Goal: Participate in discussion

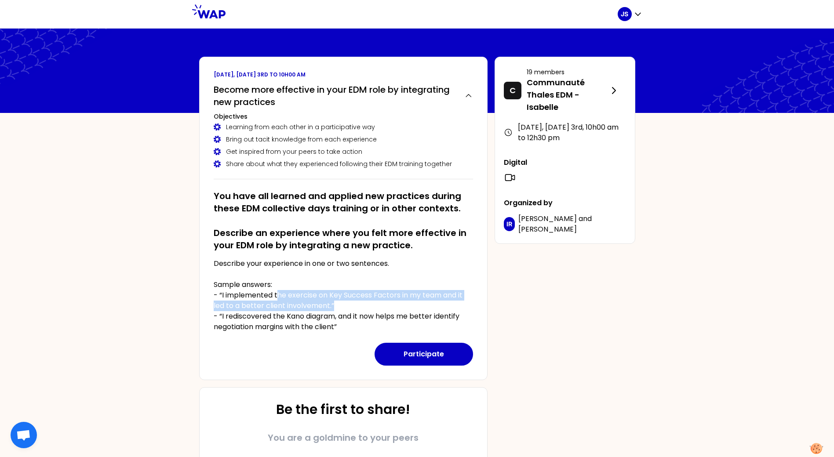
drag, startPoint x: 276, startPoint y: 294, endPoint x: 341, endPoint y: 303, distance: 64.8
click at [341, 303] on p "Describe your experience in one or two sentences. Sample answers: - “I implemen…" at bounding box center [343, 295] width 259 height 74
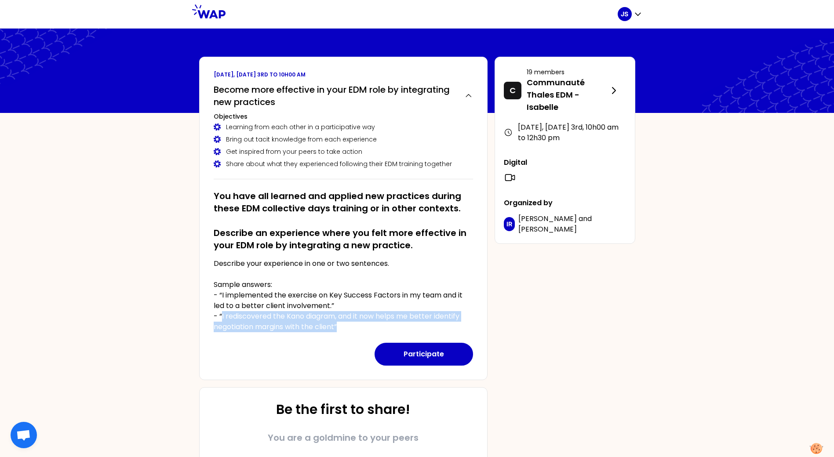
drag, startPoint x: 221, startPoint y: 318, endPoint x: 338, endPoint y: 330, distance: 117.1
click at [338, 330] on p "Describe your experience in one or two sentences. Sample answers: - “I implemen…" at bounding box center [343, 295] width 259 height 74
click at [469, 96] on icon "button" at bounding box center [468, 95] width 11 height 9
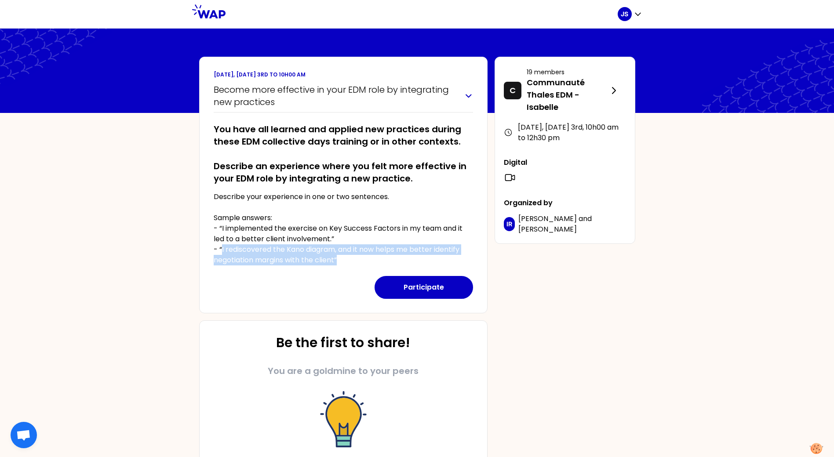
click at [469, 96] on icon "button" at bounding box center [468, 95] width 11 height 9
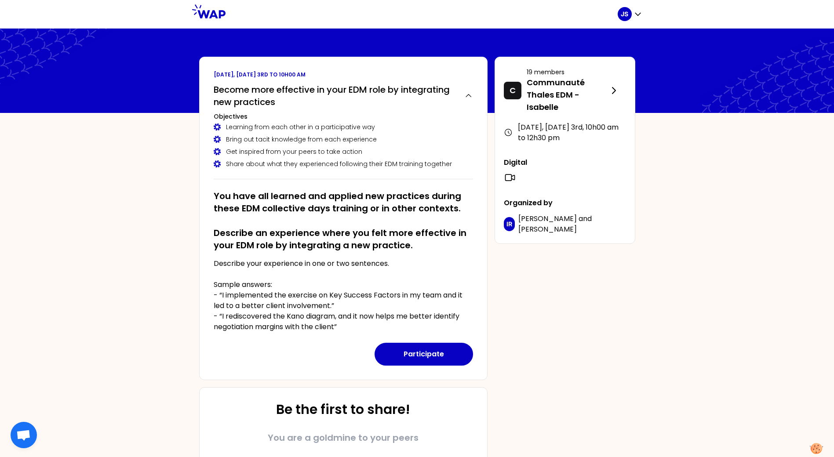
click at [584, 269] on div "September 2025, Wednesday 3rd to 10h00 am Become more effective in your EDM rol…" at bounding box center [417, 311] width 450 height 509
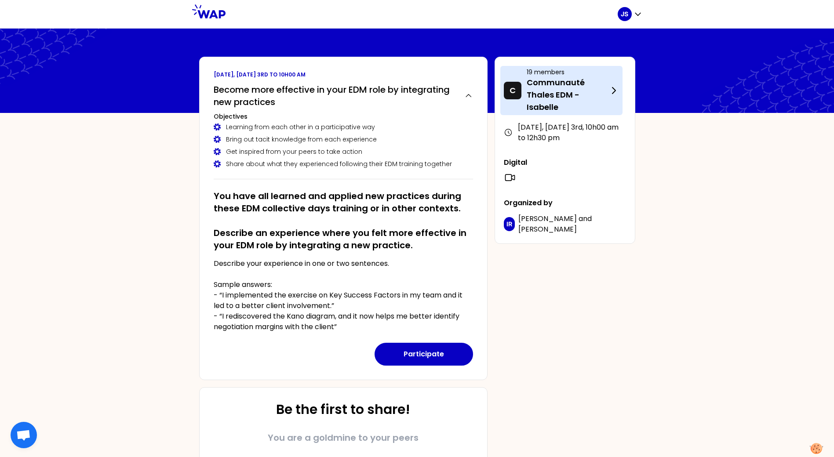
click at [538, 93] on p "Communauté Thales EDM - Isabelle" at bounding box center [568, 94] width 82 height 37
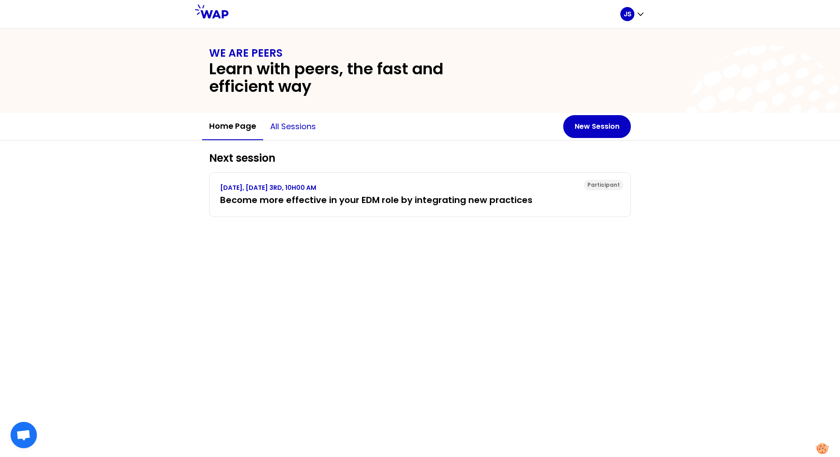
click at [309, 126] on button "All sessions" at bounding box center [293, 126] width 60 height 26
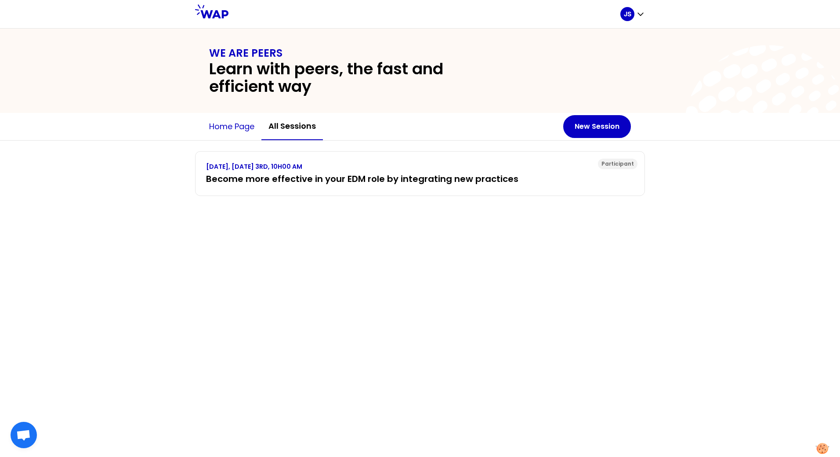
click at [228, 128] on button "Home page" at bounding box center [231, 126] width 59 height 26
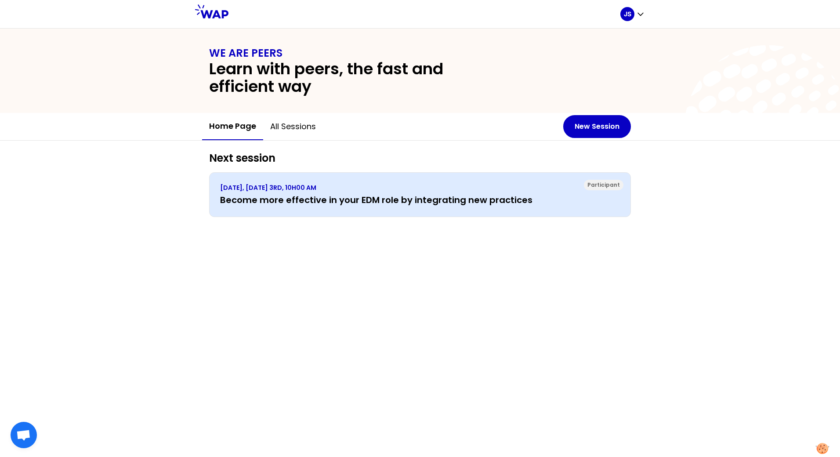
click at [284, 197] on h3 "Become more effective in your EDM role by integrating new practices" at bounding box center [420, 200] width 400 height 12
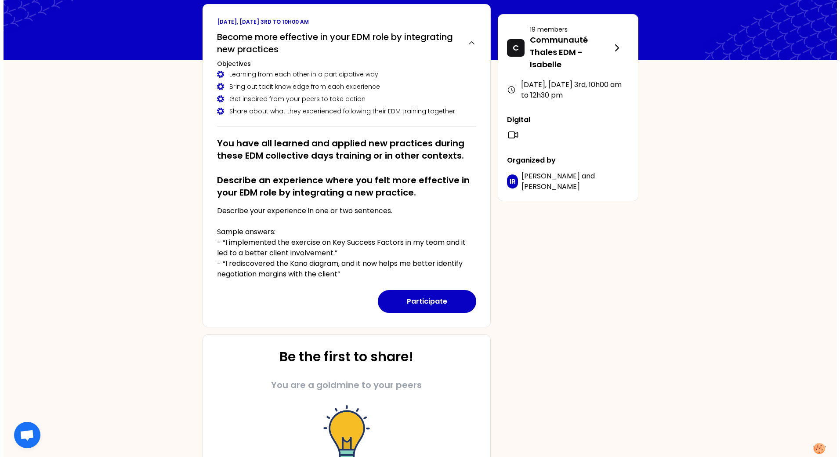
scroll to position [49, 0]
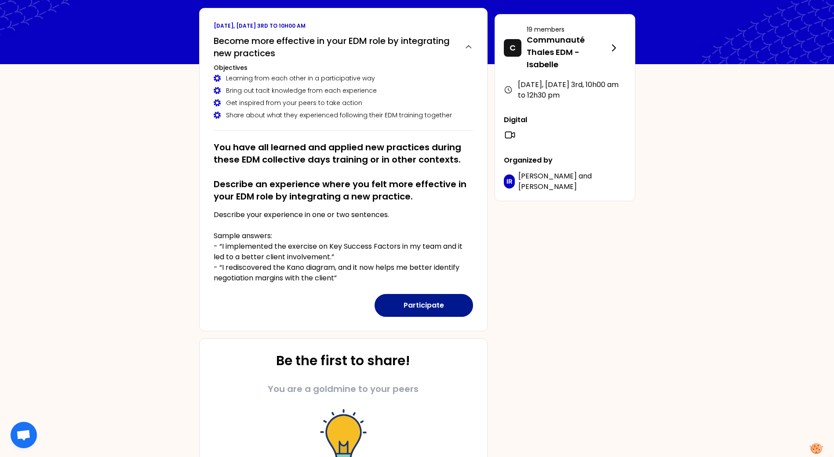
click at [422, 301] on button "Participate" at bounding box center [423, 305] width 98 height 23
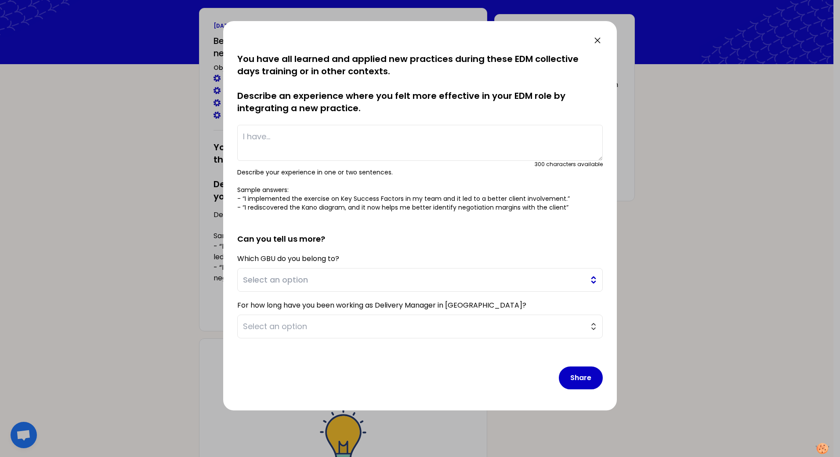
click at [378, 283] on span "Select an option" at bounding box center [414, 280] width 342 height 12
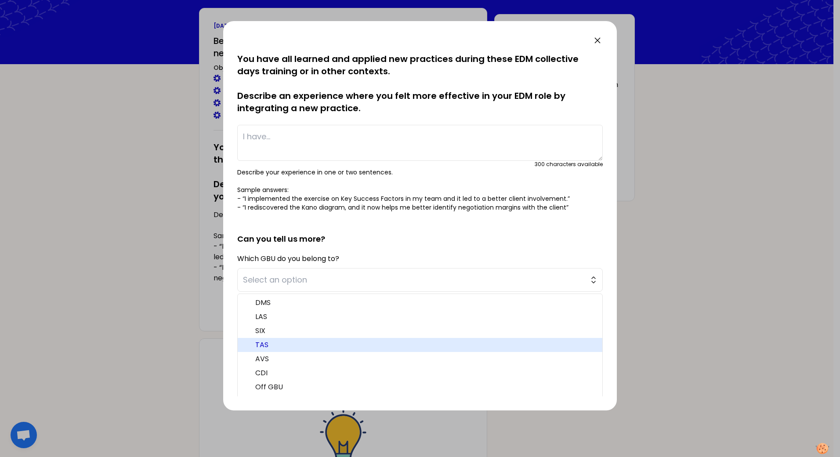
click at [284, 346] on span "TAS" at bounding box center [425, 345] width 340 height 11
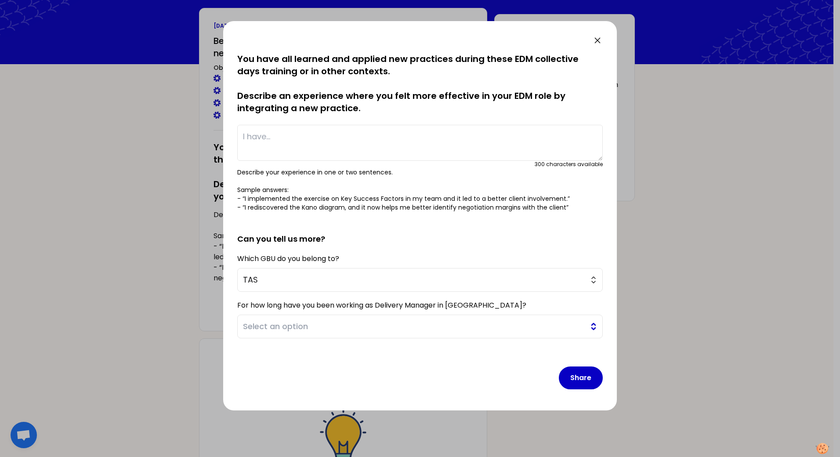
click at [308, 327] on span "Select an option" at bounding box center [414, 326] width 342 height 12
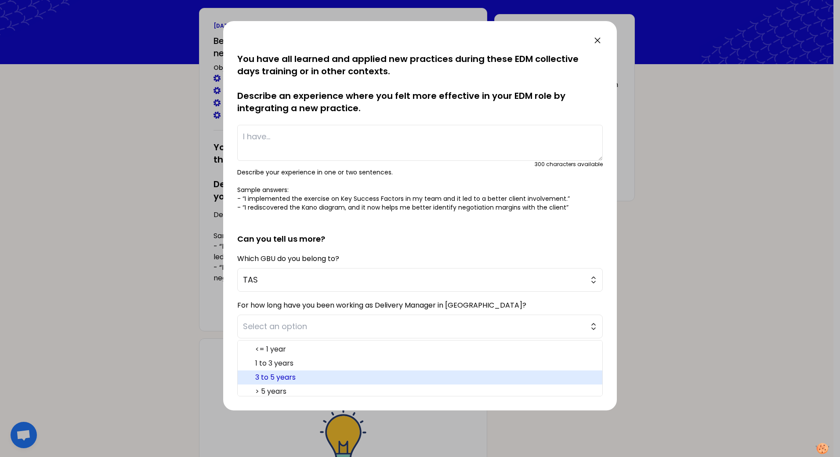
click at [306, 374] on span "3 to 5 years" at bounding box center [425, 377] width 340 height 11
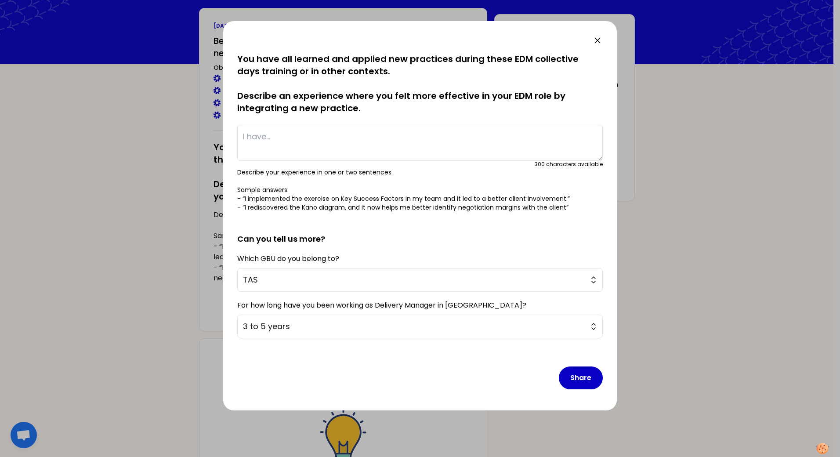
click at [289, 140] on textarea at bounding box center [420, 143] width 366 height 36
click at [339, 141] on textarea at bounding box center [420, 143] width 366 height 36
